Goal: Task Accomplishment & Management: Complete application form

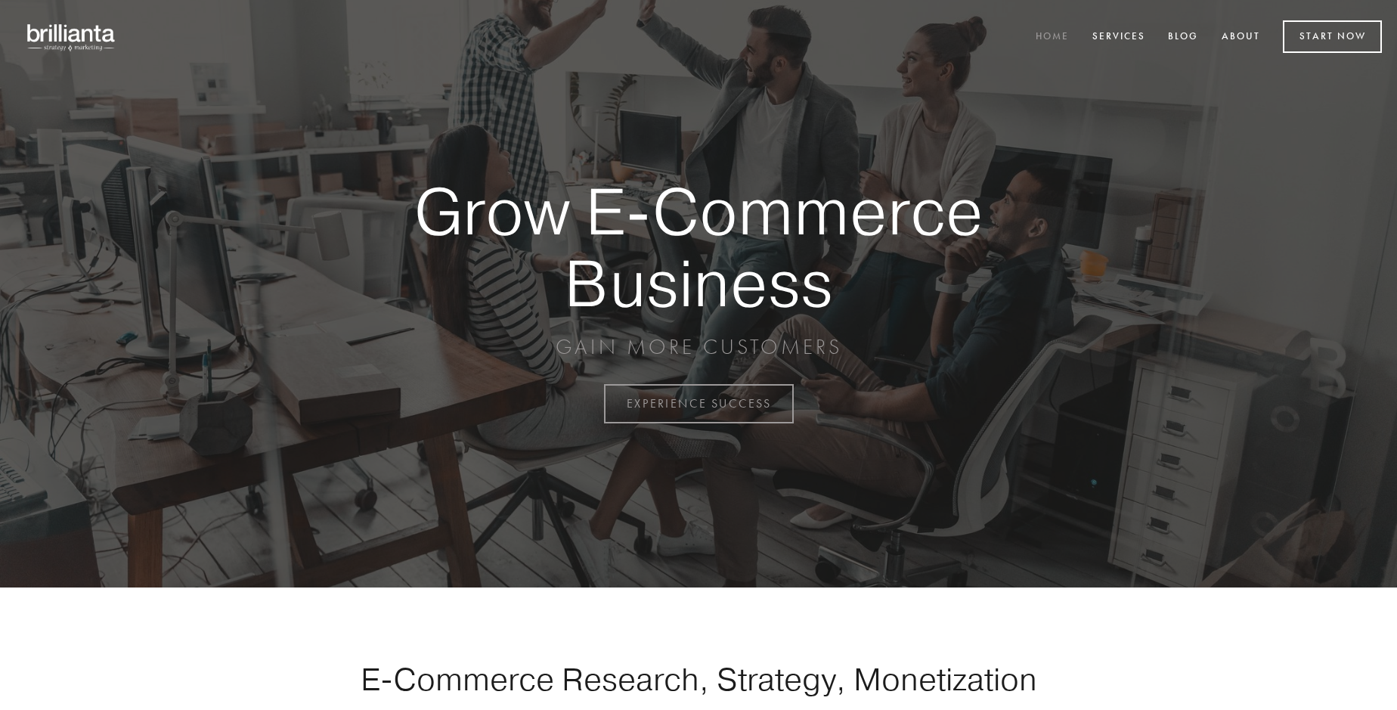
scroll to position [3962, 0]
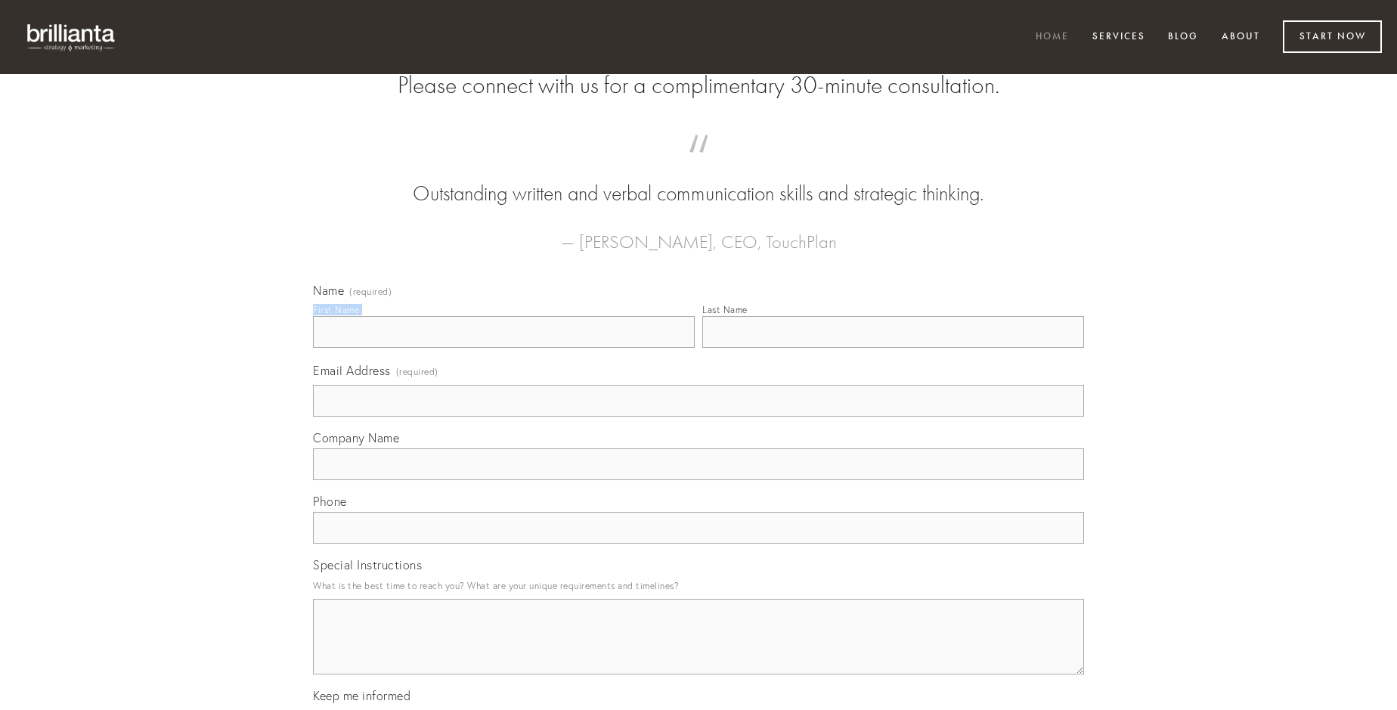
type input "[PERSON_NAME]"
click at [893, 348] on input "Last Name" at bounding box center [893, 332] width 382 height 32
type input "[PERSON_NAME]"
click at [698, 416] on input "Email Address (required)" at bounding box center [698, 401] width 771 height 32
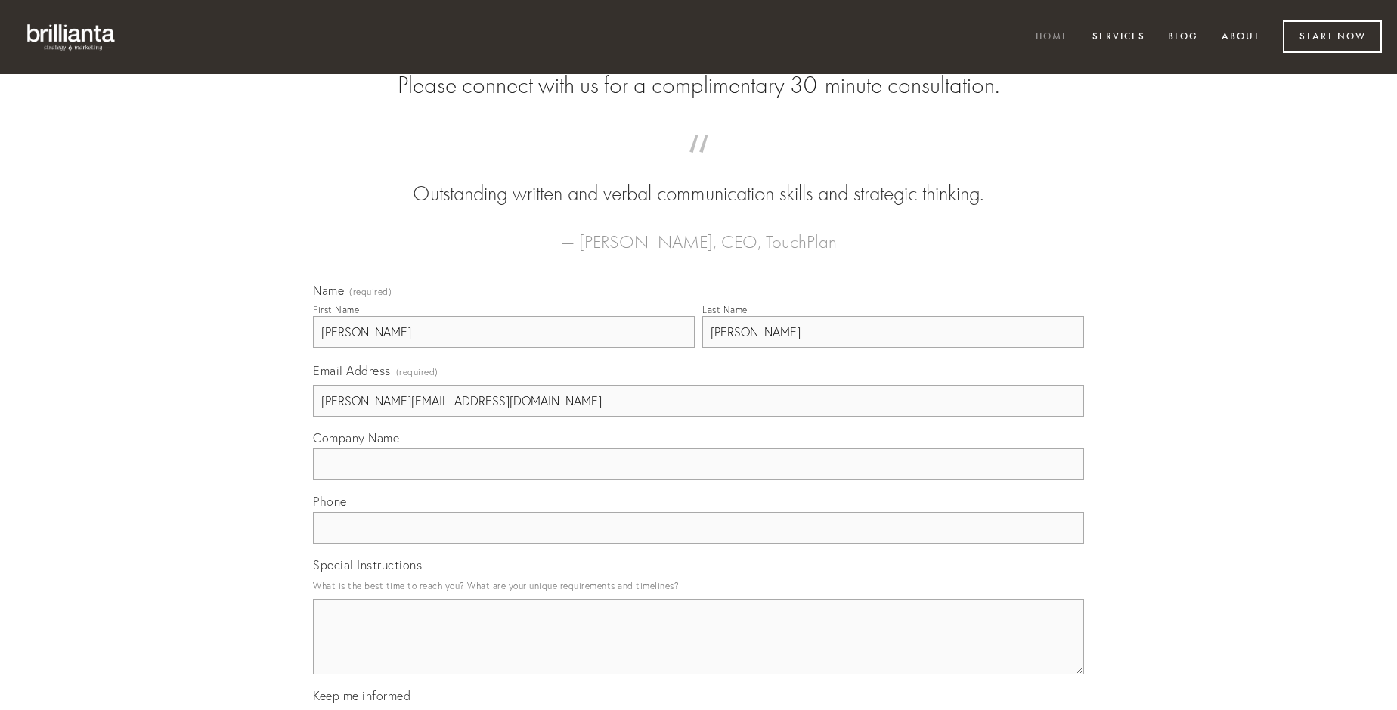
type input "[PERSON_NAME][EMAIL_ADDRESS][DOMAIN_NAME]"
click at [698, 480] on input "Company Name" at bounding box center [698, 464] width 771 height 32
type input "ullus"
click at [698, 543] on input "text" at bounding box center [698, 528] width 771 height 32
click at [698, 650] on textarea "Special Instructions" at bounding box center [698, 637] width 771 height 76
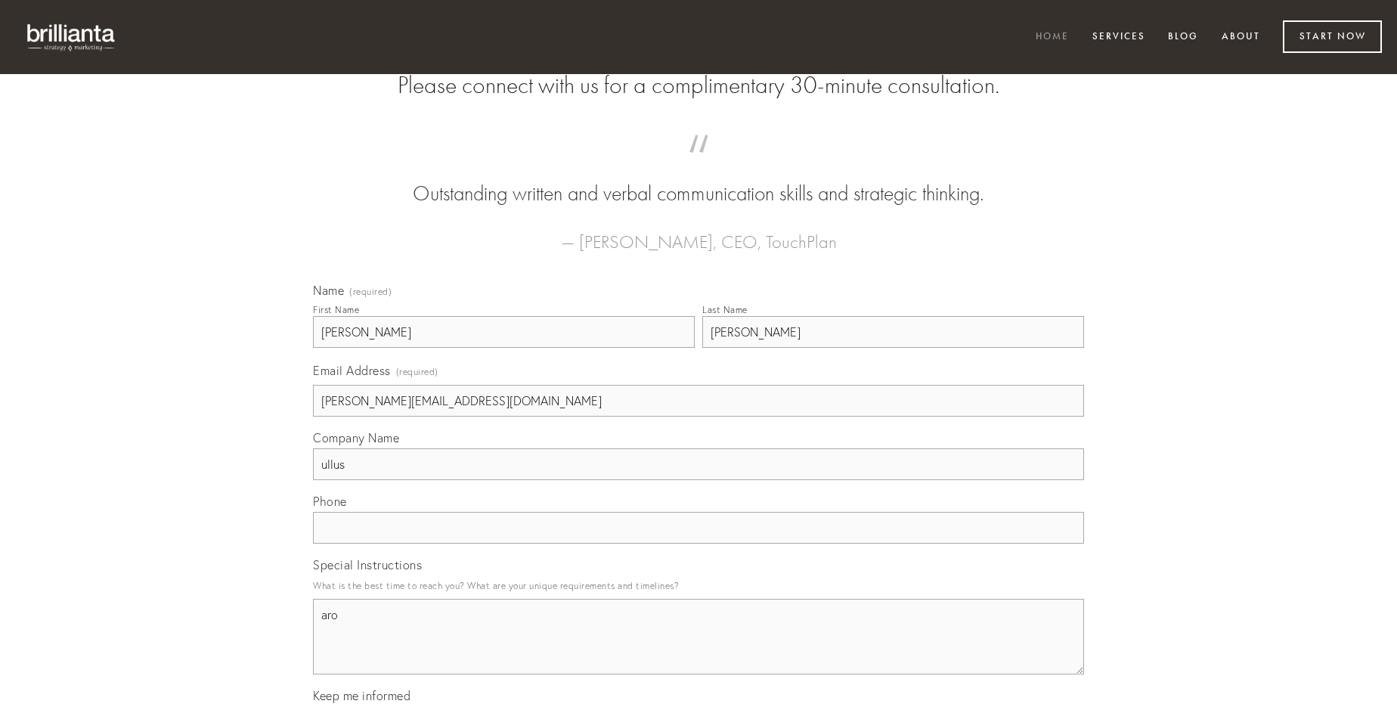
type textarea "aro"
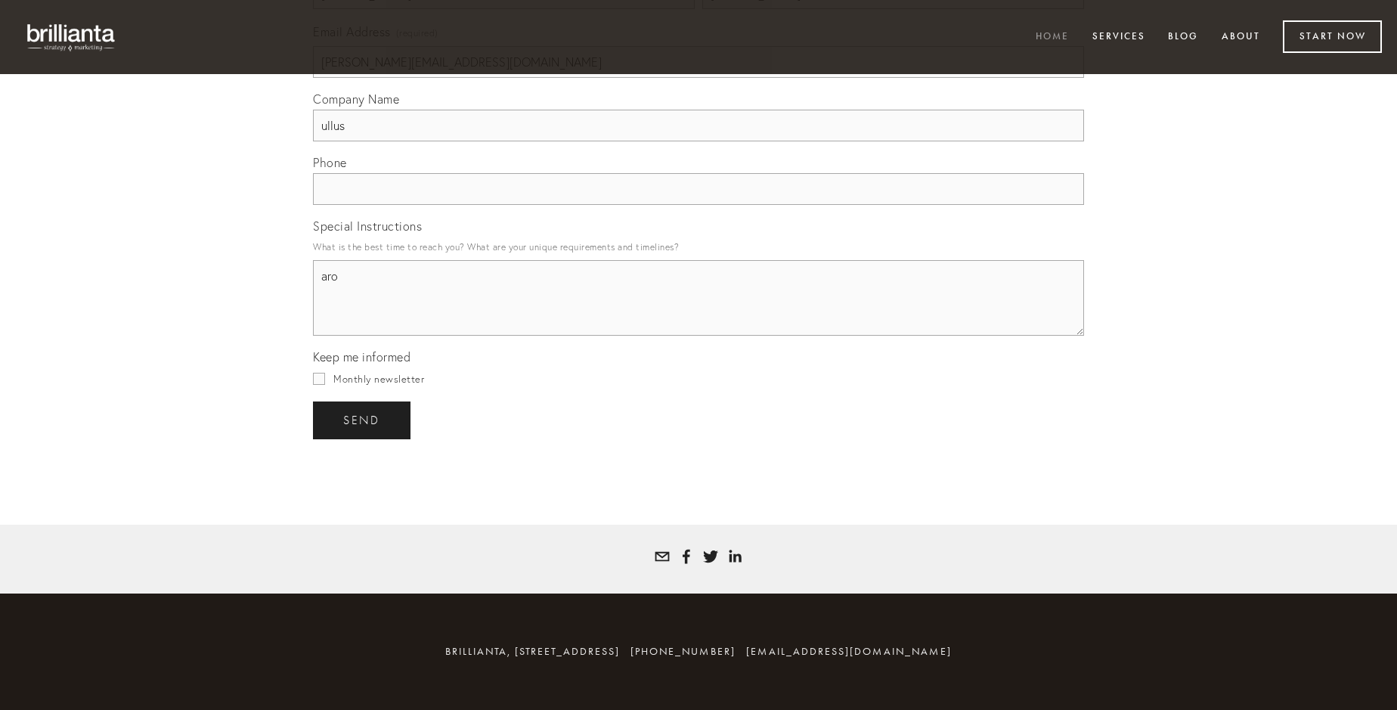
click at [363, 419] on span "send" at bounding box center [361, 420] width 37 height 14
